Goal: Task Accomplishment & Management: Use online tool/utility

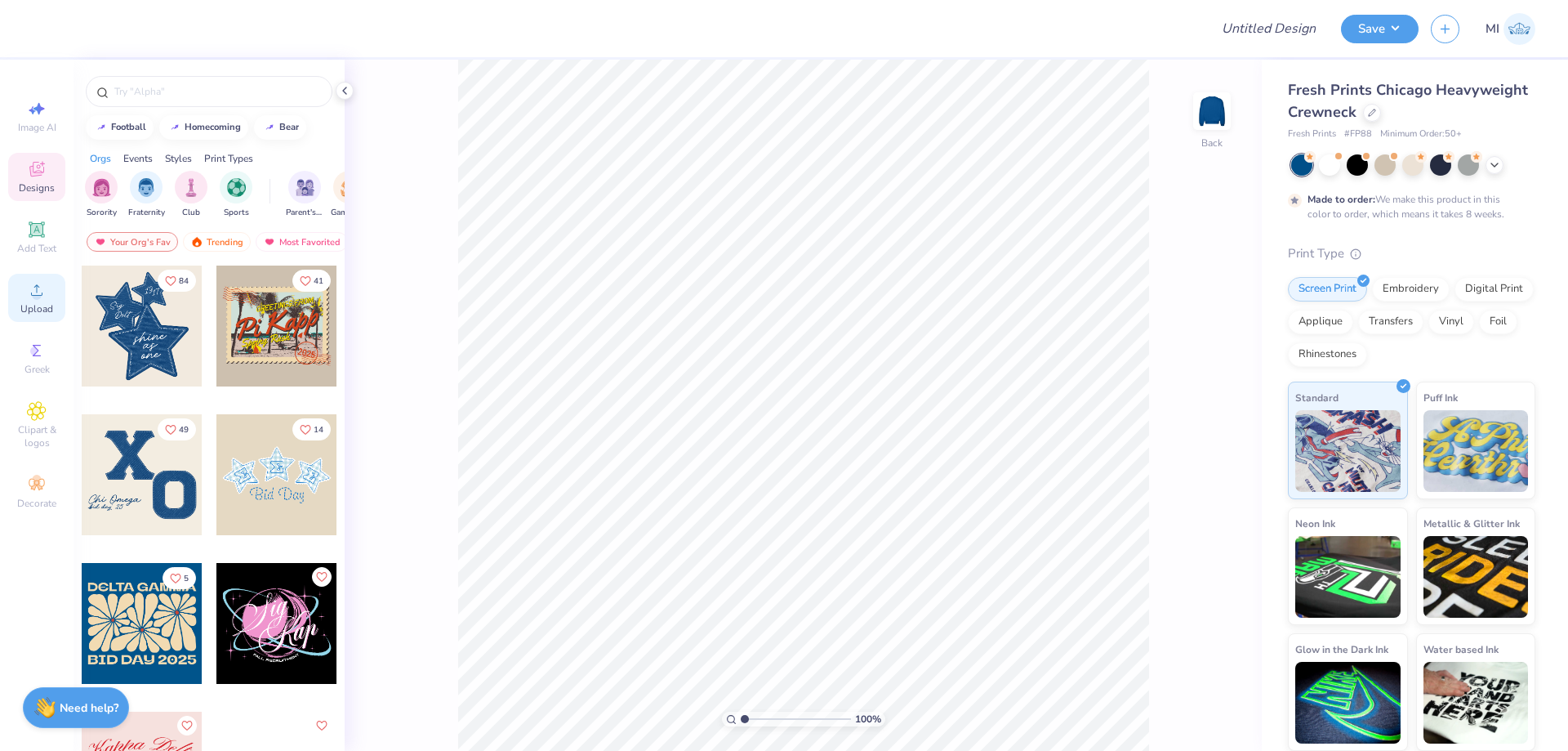
click at [29, 285] on icon at bounding box center [37, 290] width 20 height 20
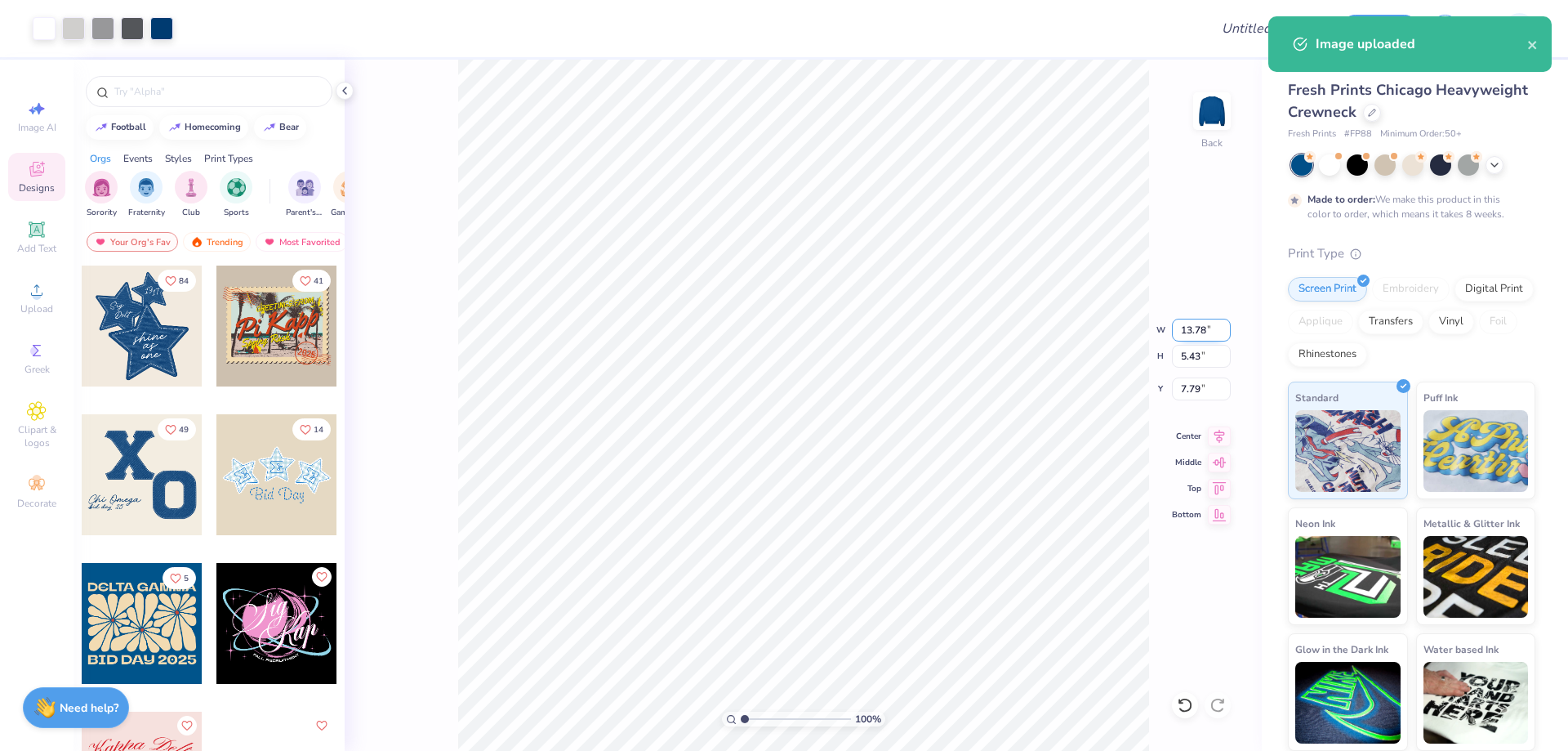
click at [1203, 335] on input "13.78" at bounding box center [1201, 330] width 58 height 23
click at [1203, 335] on input "13.12" at bounding box center [1201, 330] width 58 height 23
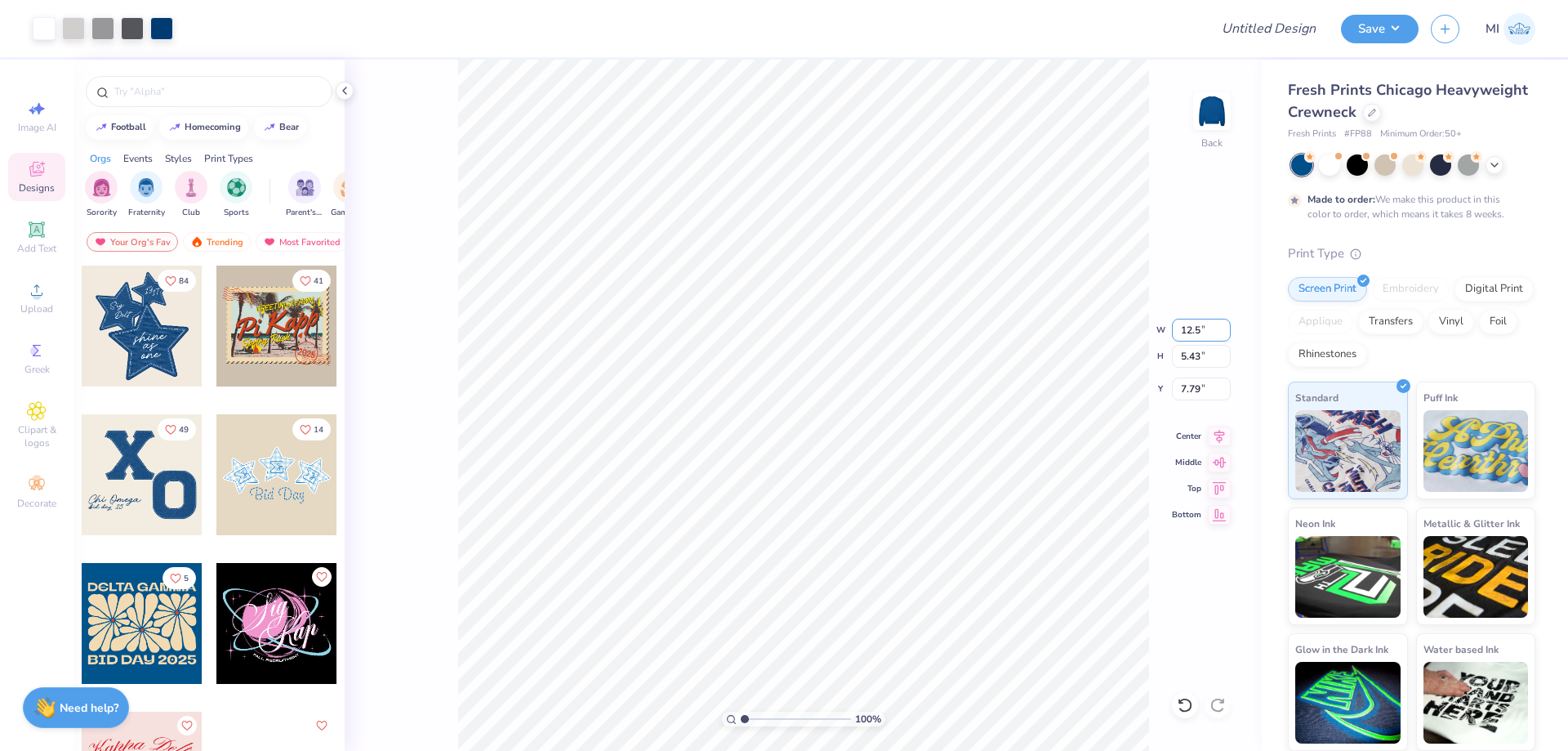
type input "12.50"
type input "4.92"
click at [1203, 393] on input "8.04" at bounding box center [1201, 389] width 58 height 23
click at [1203, 393] on input "3" at bounding box center [1201, 389] width 58 height 23
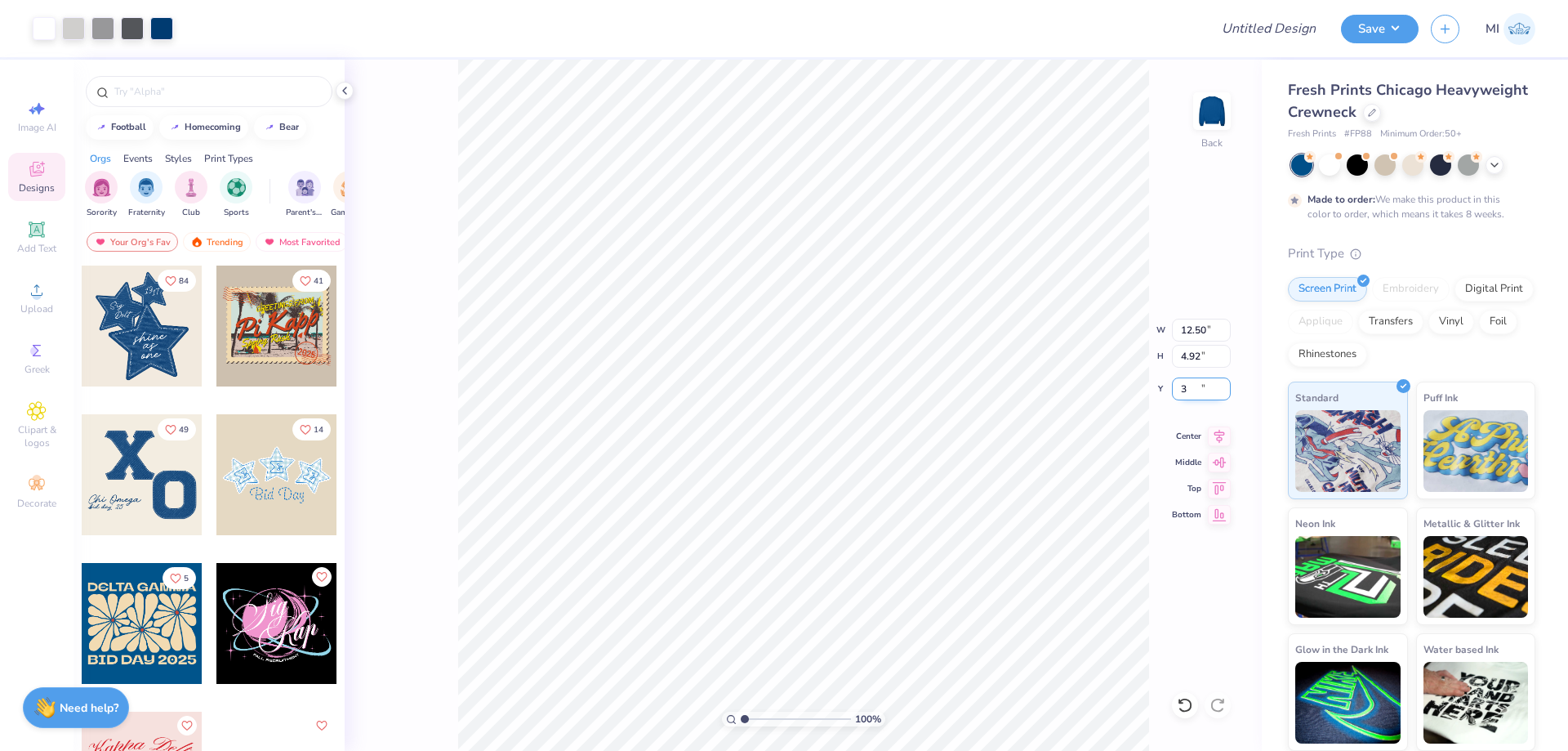
type input "3.00"
click at [1297, 32] on input "Design Title" at bounding box center [1248, 28] width 160 height 33
paste input "FPS239968"
type input "FPS239968"
click at [1096, 34] on div at bounding box center [690, 28] width 1011 height 57
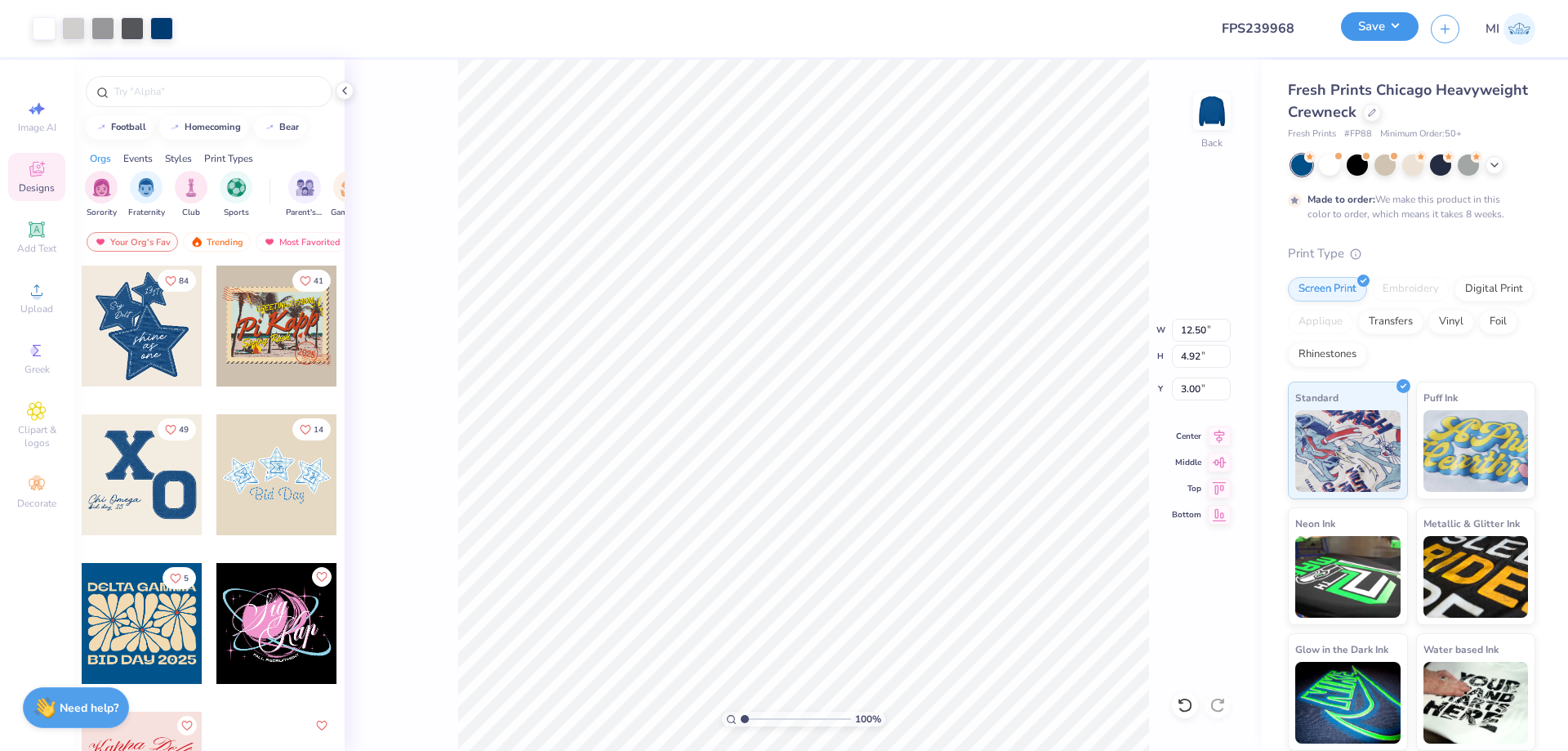
click at [1370, 28] on button "Save" at bounding box center [1379, 26] width 77 height 28
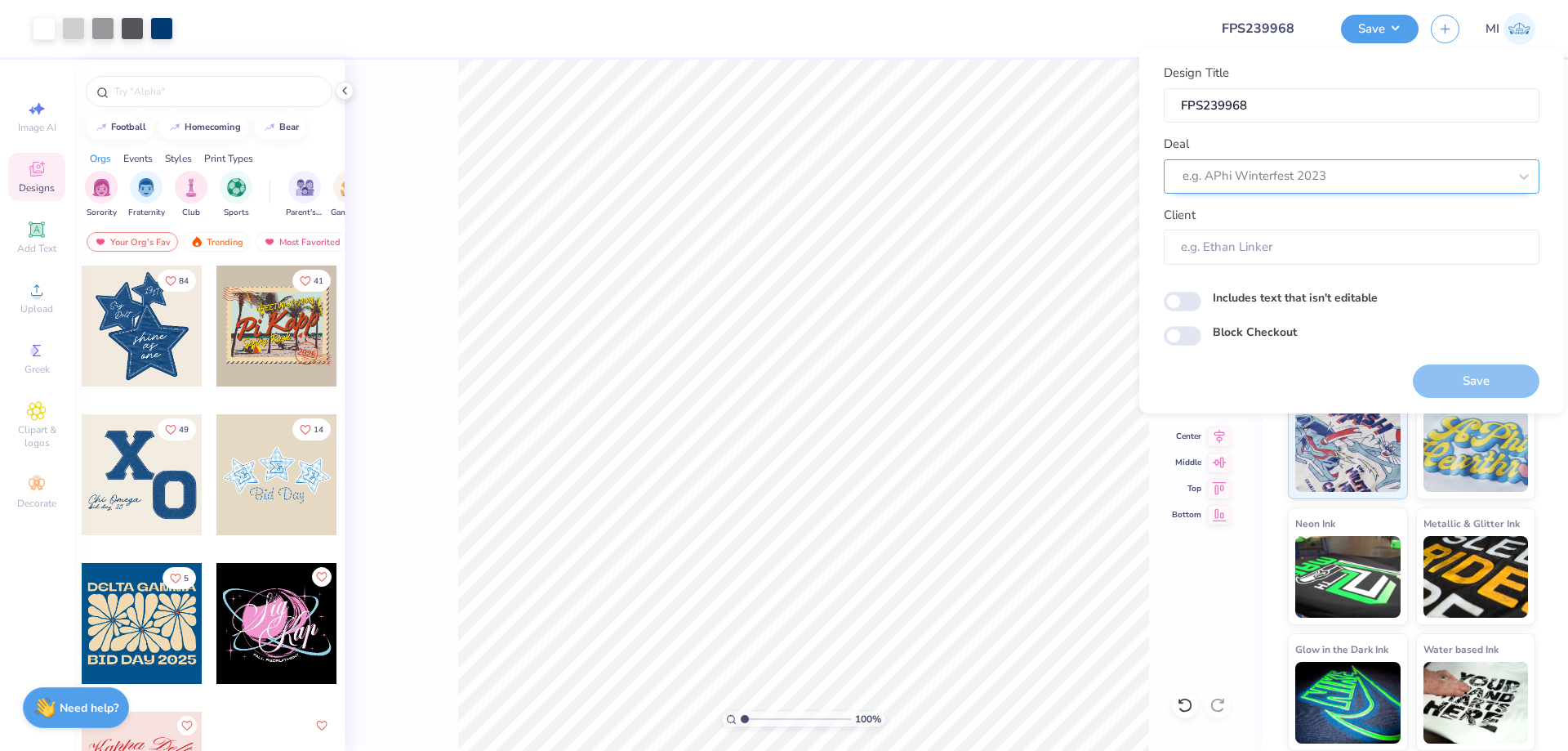
click at [1345, 162] on div "e.g. APhi Winterfest 2023" at bounding box center [1351, 176] width 375 height 34
click at [1321, 231] on div "Design Tool Gallery" at bounding box center [1351, 220] width 362 height 27
type input "Design Tool Gallery"
type input "Design Tool Gallery User"
click at [1439, 371] on button "Save" at bounding box center [1476, 381] width 127 height 34
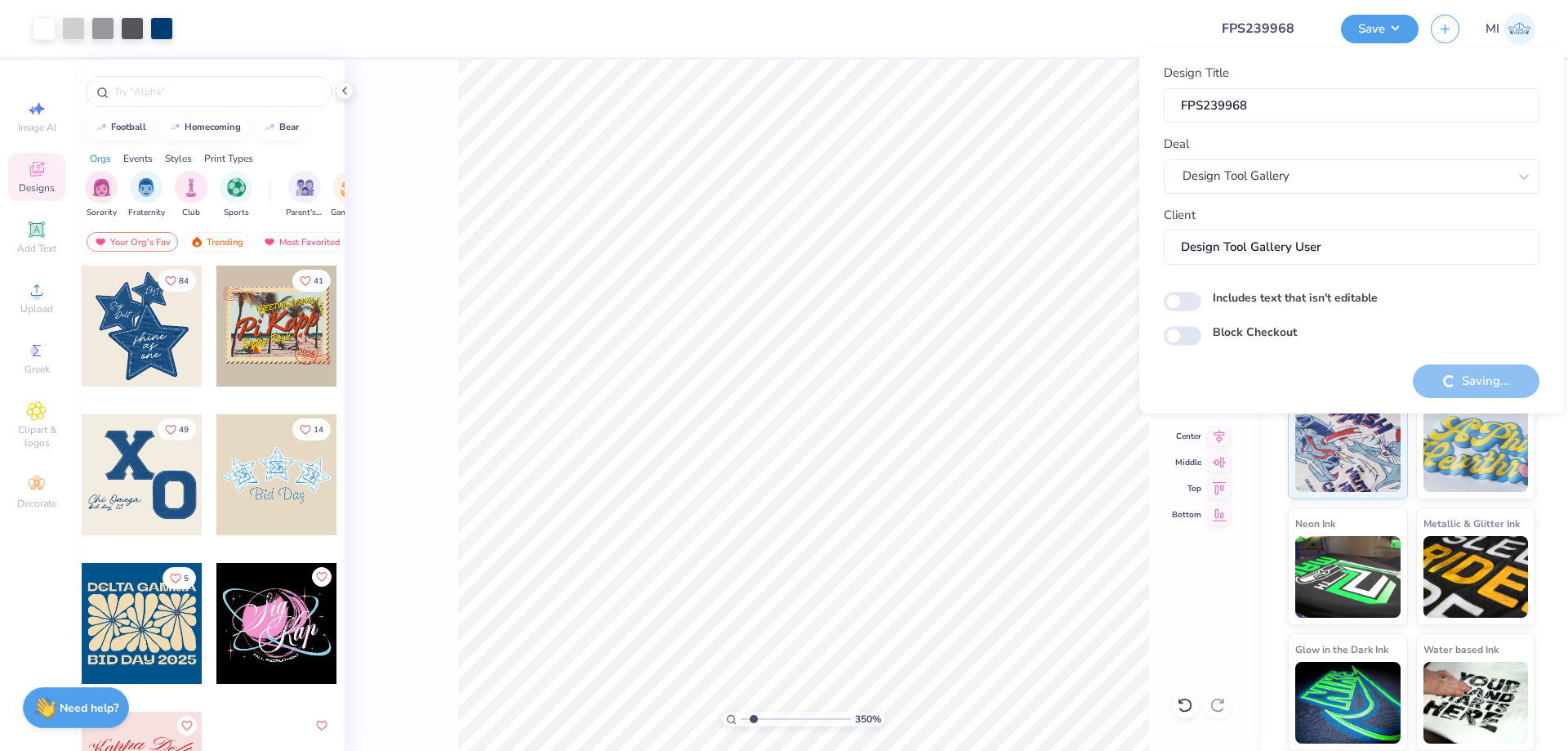
drag, startPoint x: 753, startPoint y: 719, endPoint x: 771, endPoint y: 725, distance: 19.0
click at [771, 725] on input "range" at bounding box center [795, 719] width 110 height 15
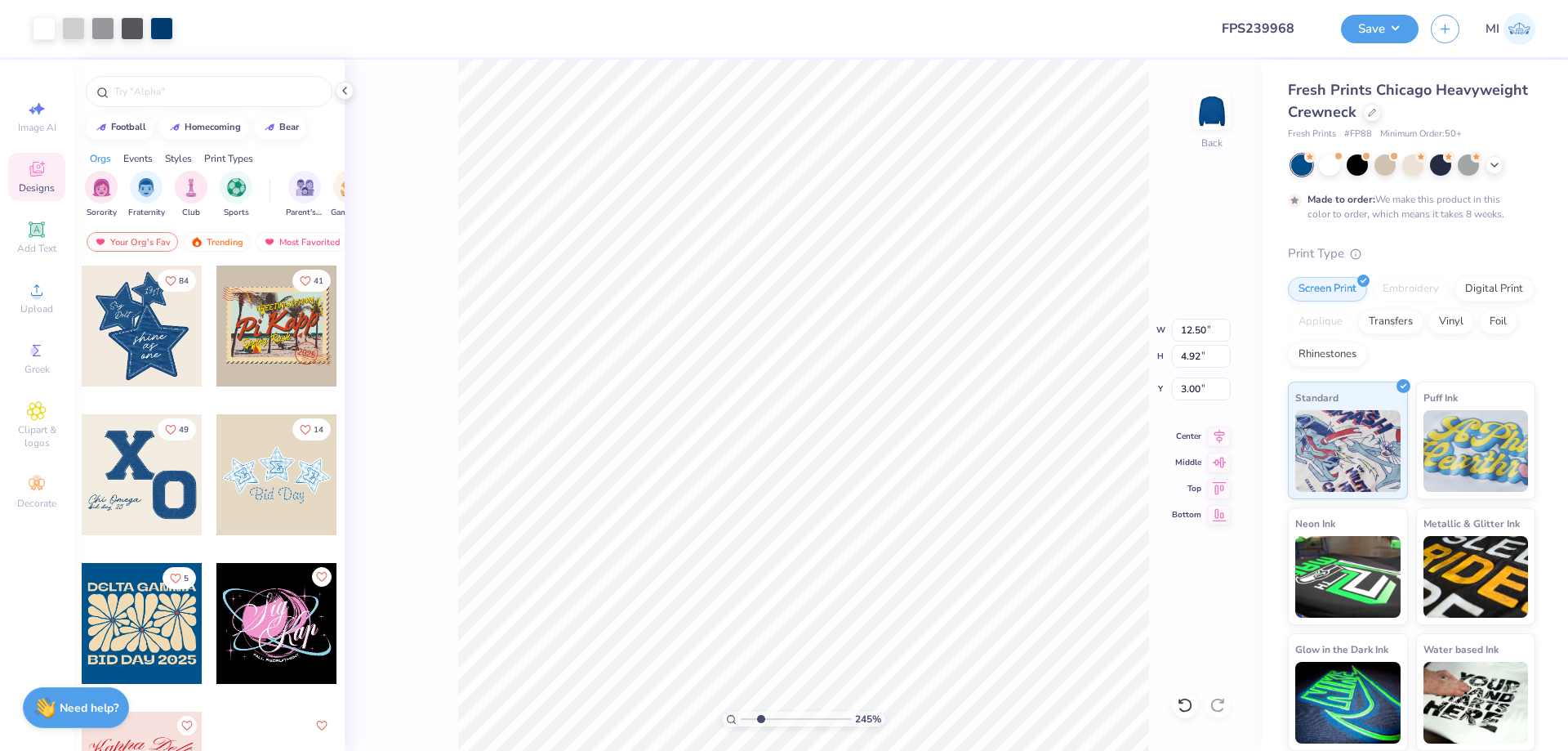
drag, startPoint x: 771, startPoint y: 725, endPoint x: 760, endPoint y: 724, distance: 11.0
click at [760, 724] on input "range" at bounding box center [795, 719] width 110 height 15
type input "2.45"
click at [1351, 30] on button "Save" at bounding box center [1379, 26] width 77 height 28
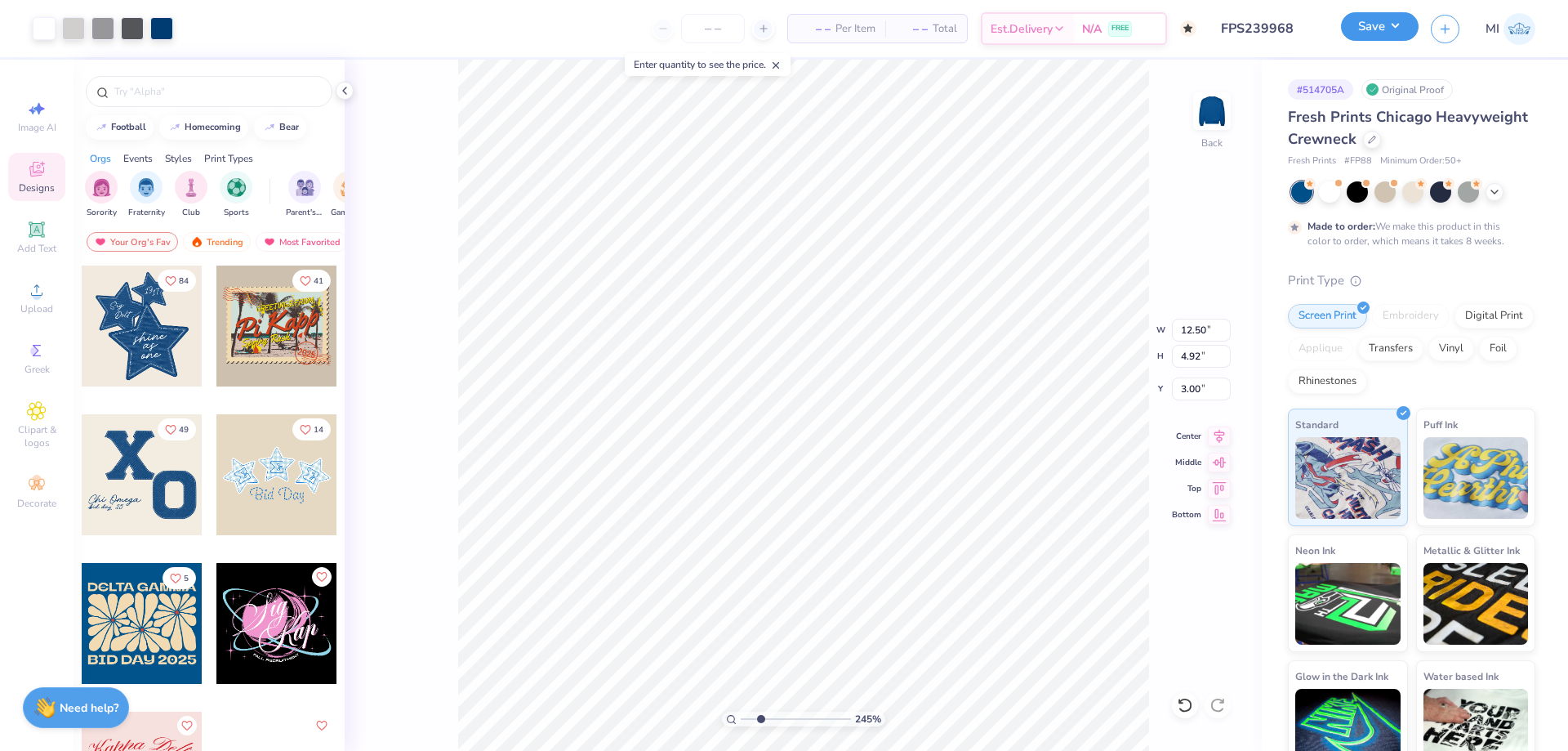
click at [1382, 30] on button "Save" at bounding box center [1379, 26] width 77 height 28
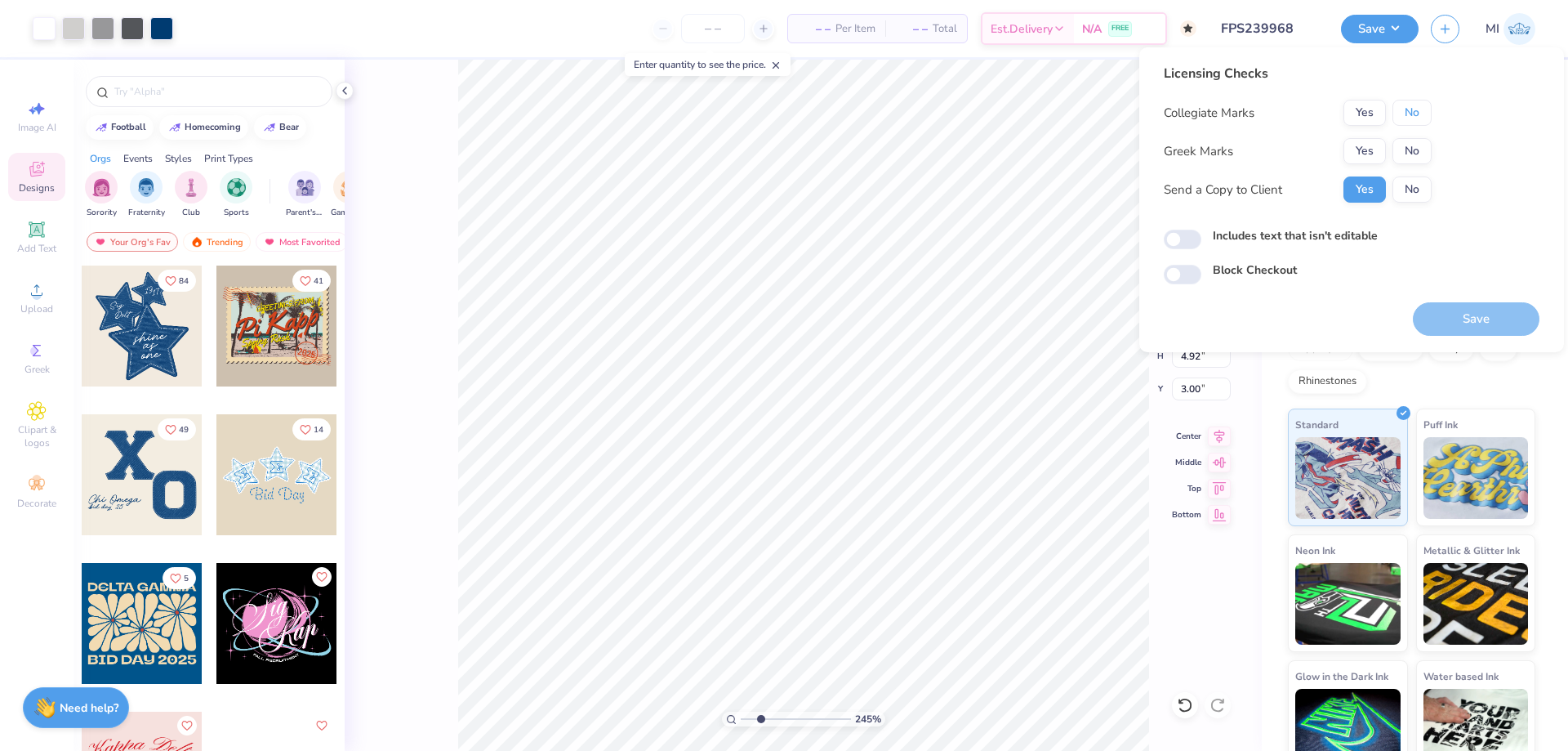
drag, startPoint x: 1414, startPoint y: 118, endPoint x: 1402, endPoint y: 127, distance: 15.0
click at [1414, 119] on button "No" at bounding box center [1412, 113] width 40 height 26
click at [1374, 147] on button "Yes" at bounding box center [1364, 152] width 42 height 26
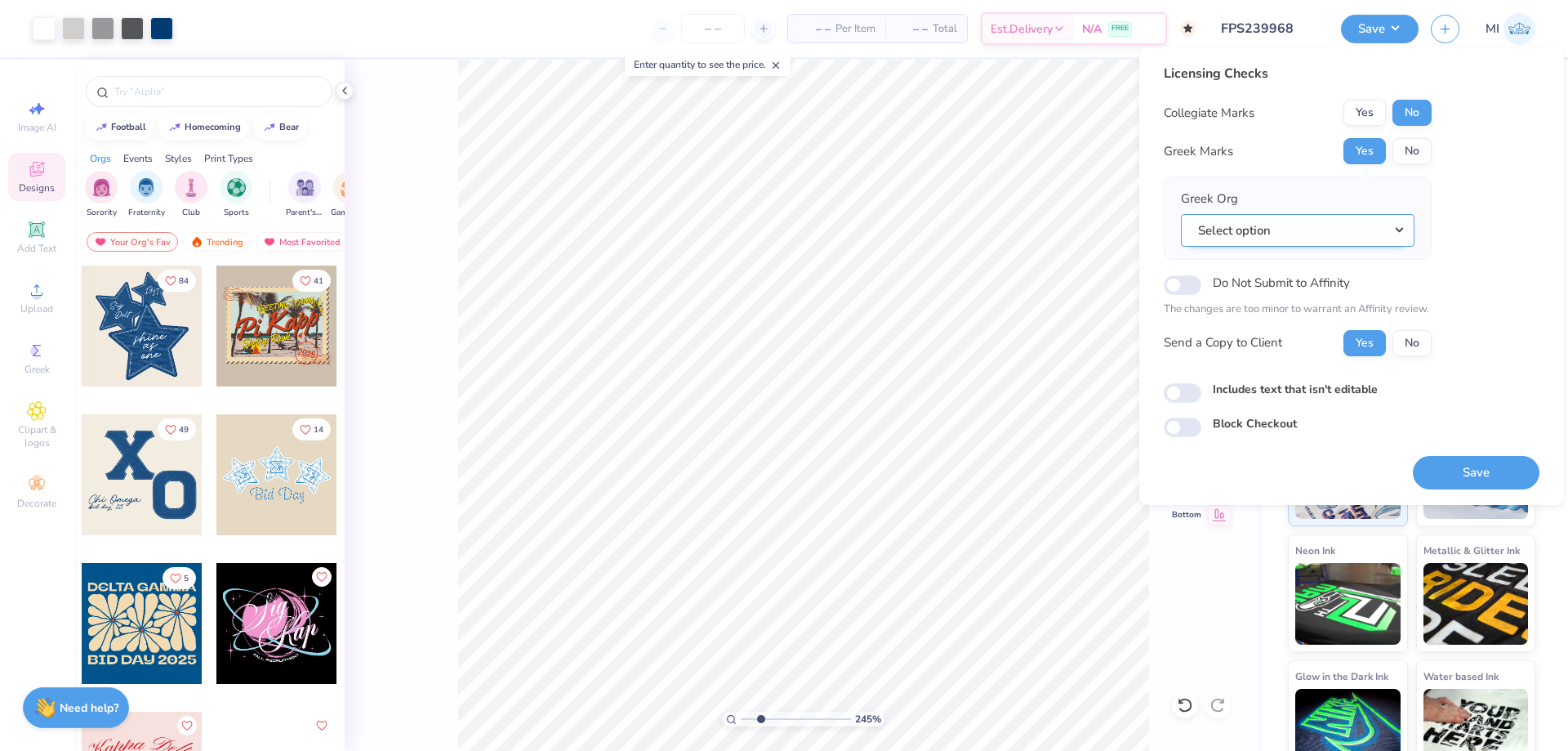
drag, startPoint x: 1343, startPoint y: 207, endPoint x: 1344, endPoint y: 221, distance: 14.0
click at [1344, 207] on div "Greek Org Select option" at bounding box center [1297, 217] width 233 height 57
click at [1343, 224] on button "Select option" at bounding box center [1297, 231] width 233 height 34
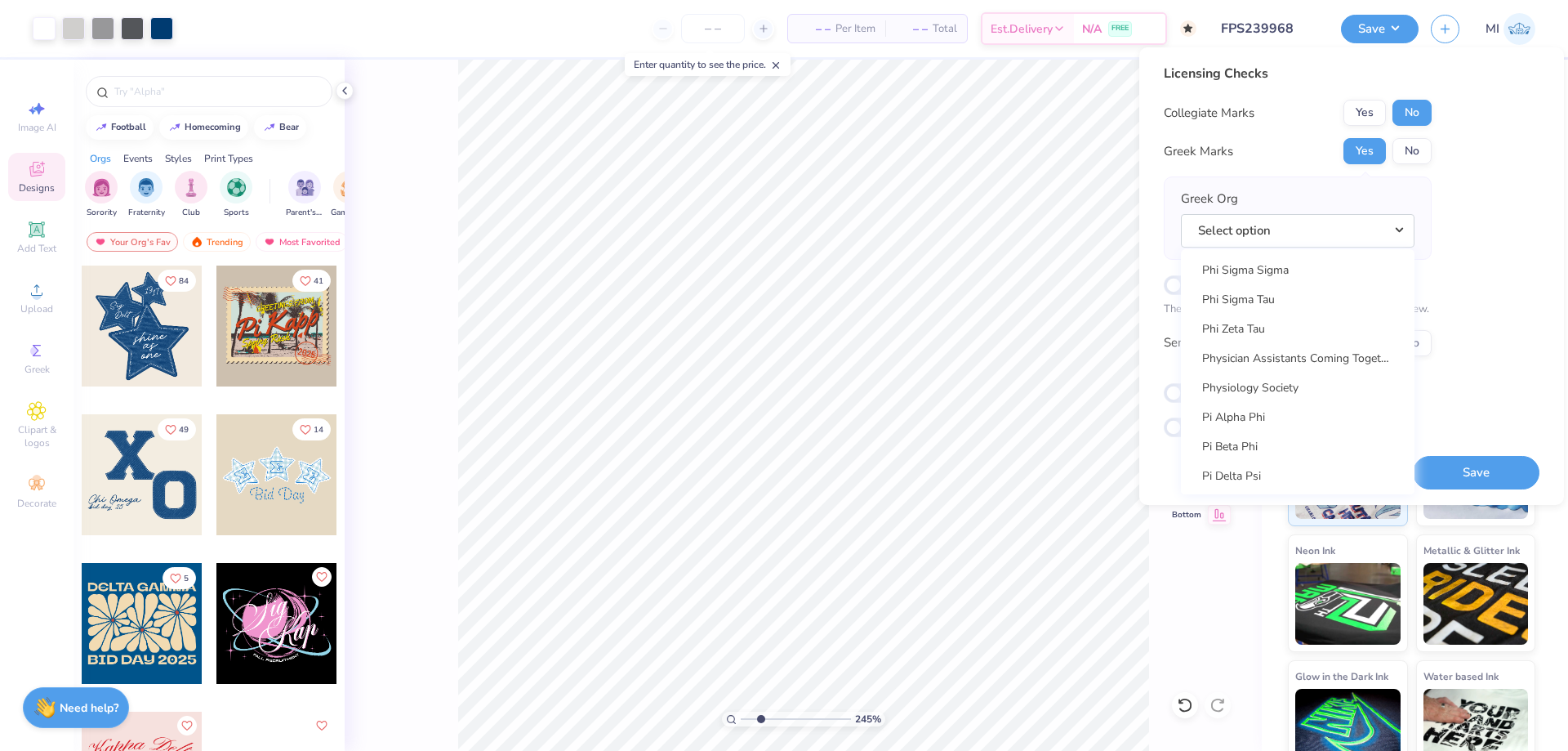
scroll to position [9350, 0]
click at [1315, 388] on link "Pi Kappa Phi" at bounding box center [1297, 388] width 220 height 27
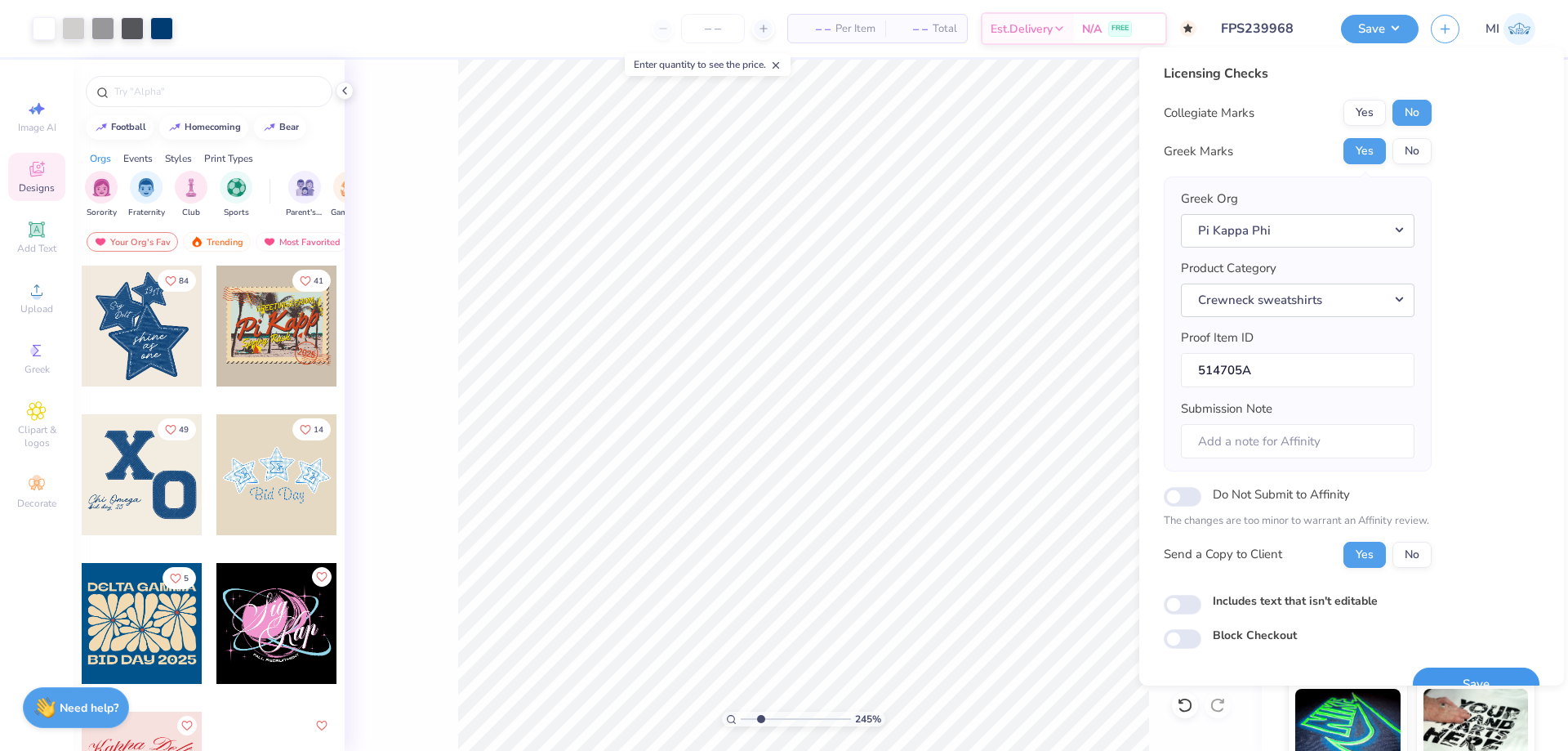
click at [1472, 677] on button "Save" at bounding box center [1476, 684] width 127 height 34
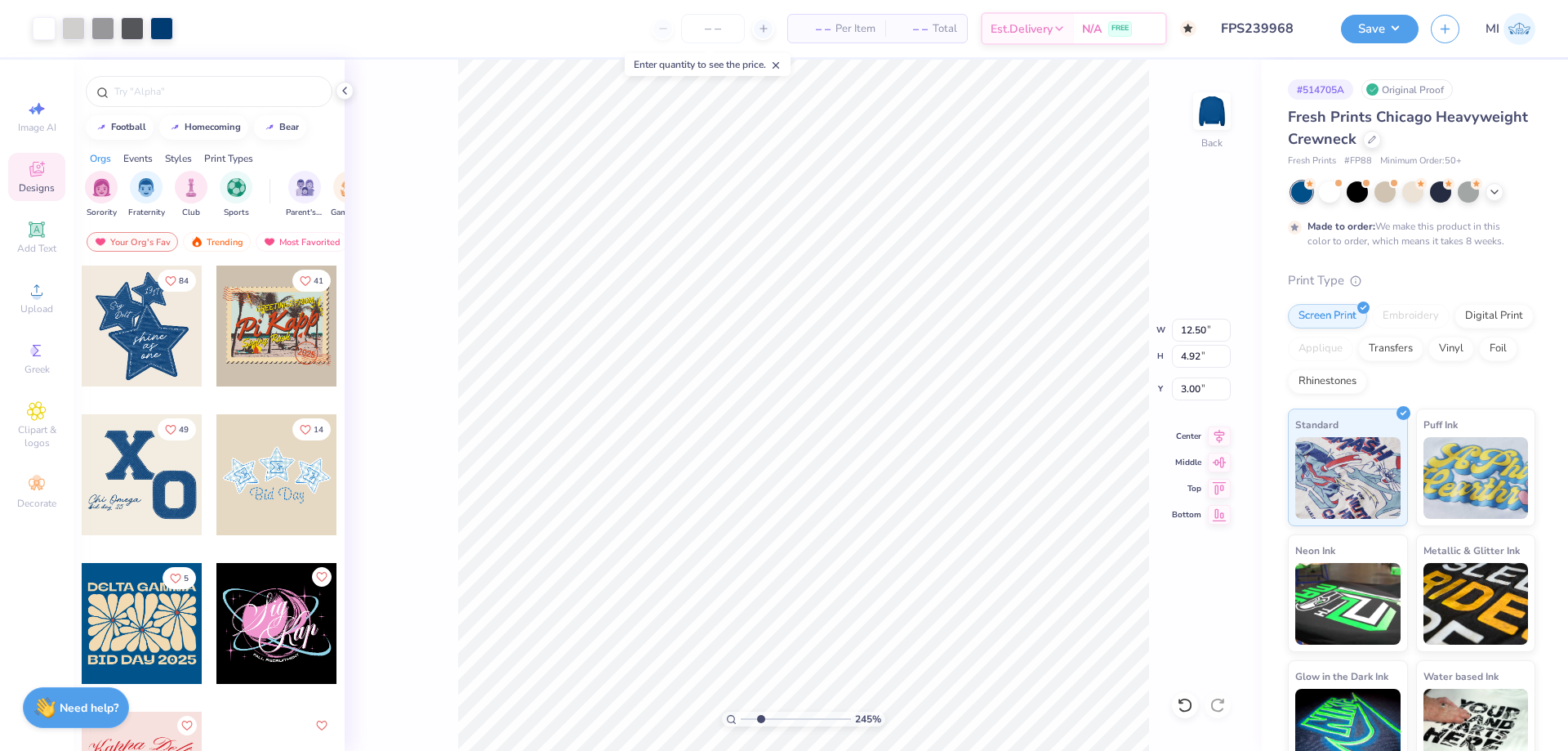
click at [1181, 600] on div "245 % Back W 12.50 12.50 " H 4.92 4.92 " Y 3.00 3.00 " Center Middle Top Bottom" at bounding box center [802, 405] width 917 height 691
click at [1356, 32] on button "Save" at bounding box center [1379, 26] width 77 height 28
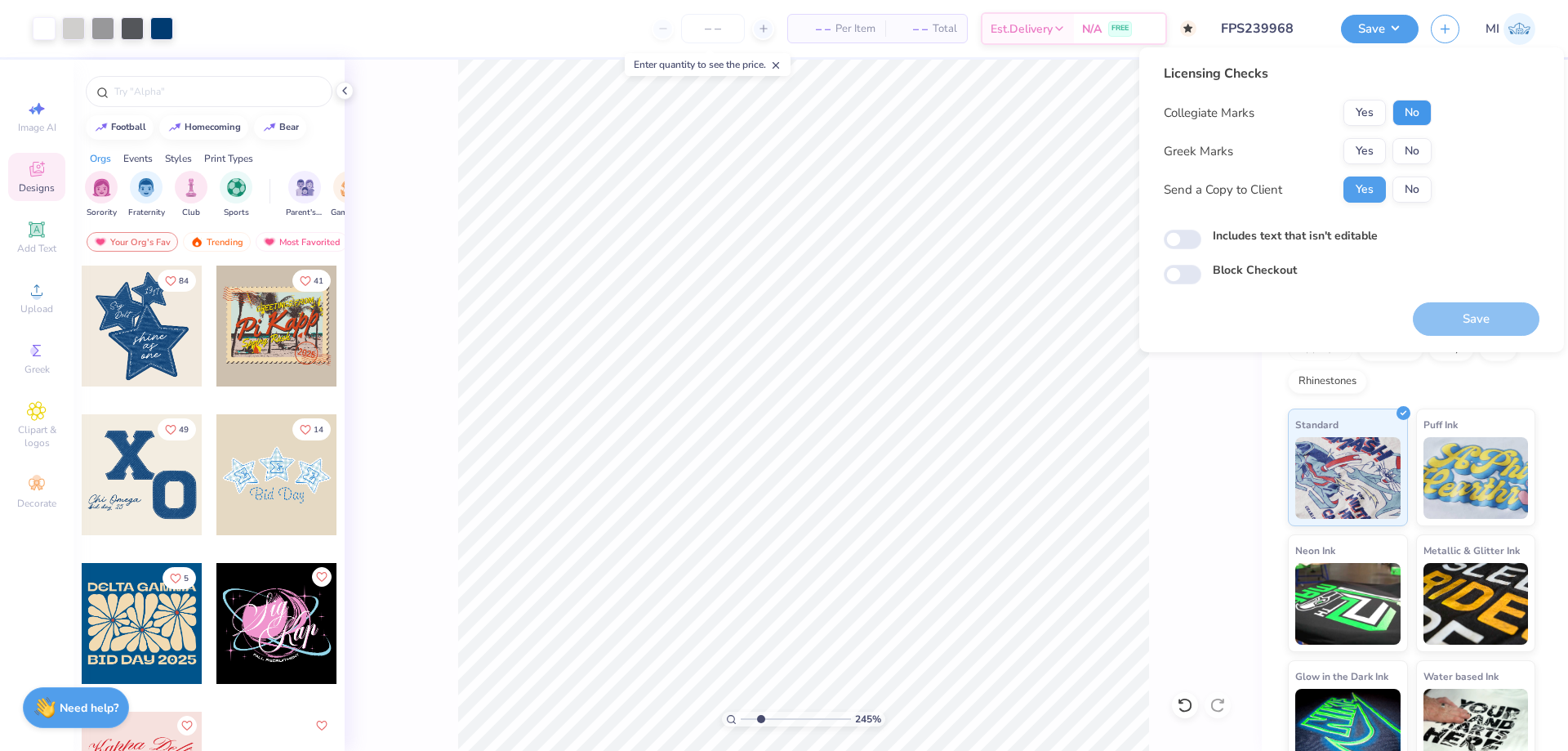
click at [1409, 115] on button "No" at bounding box center [1412, 113] width 40 height 26
click at [1372, 158] on button "Yes" at bounding box center [1364, 152] width 42 height 26
